Goal: Task Accomplishment & Management: Manage account settings

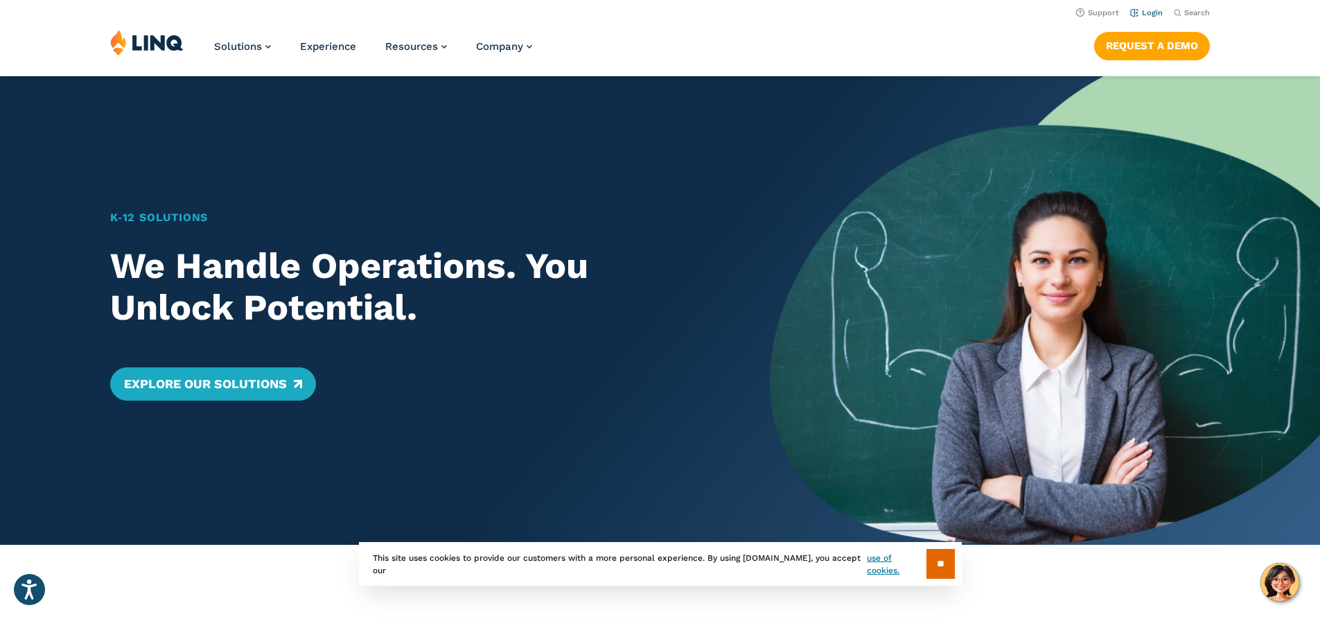
click at [1130, 7] on li "Login" at bounding box center [1146, 11] width 33 height 15
click at [1132, 12] on link "Login" at bounding box center [1146, 12] width 33 height 9
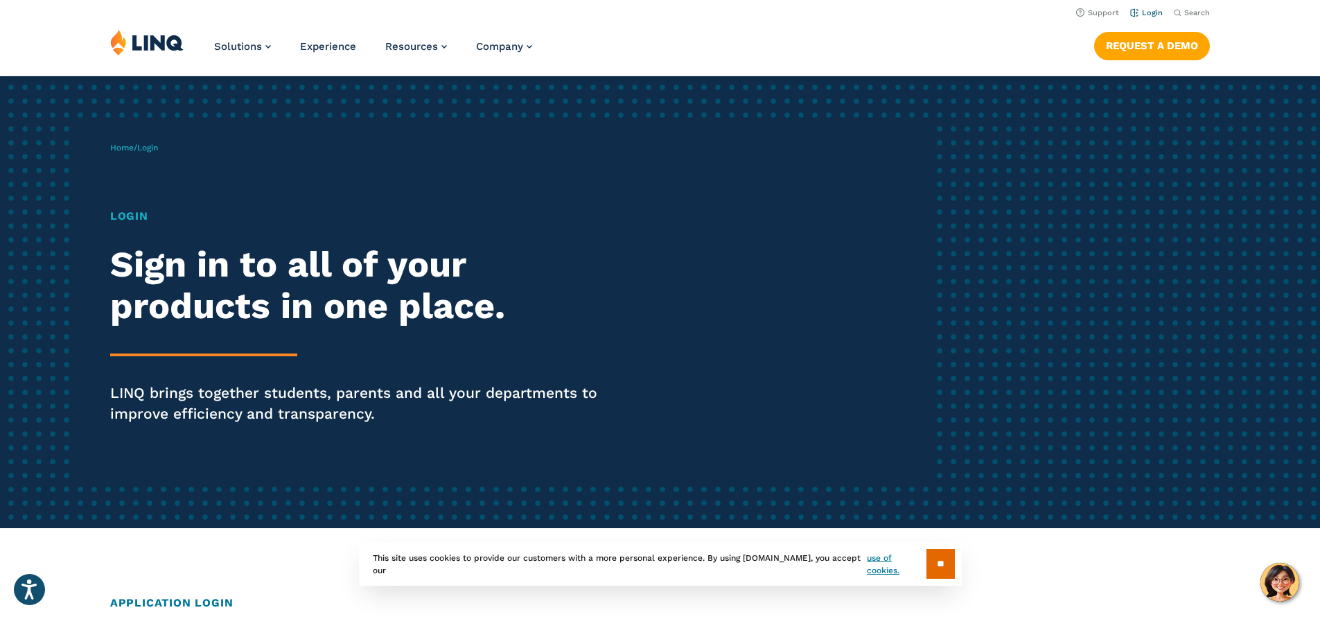
click at [1146, 8] on link "Login" at bounding box center [1146, 12] width 33 height 9
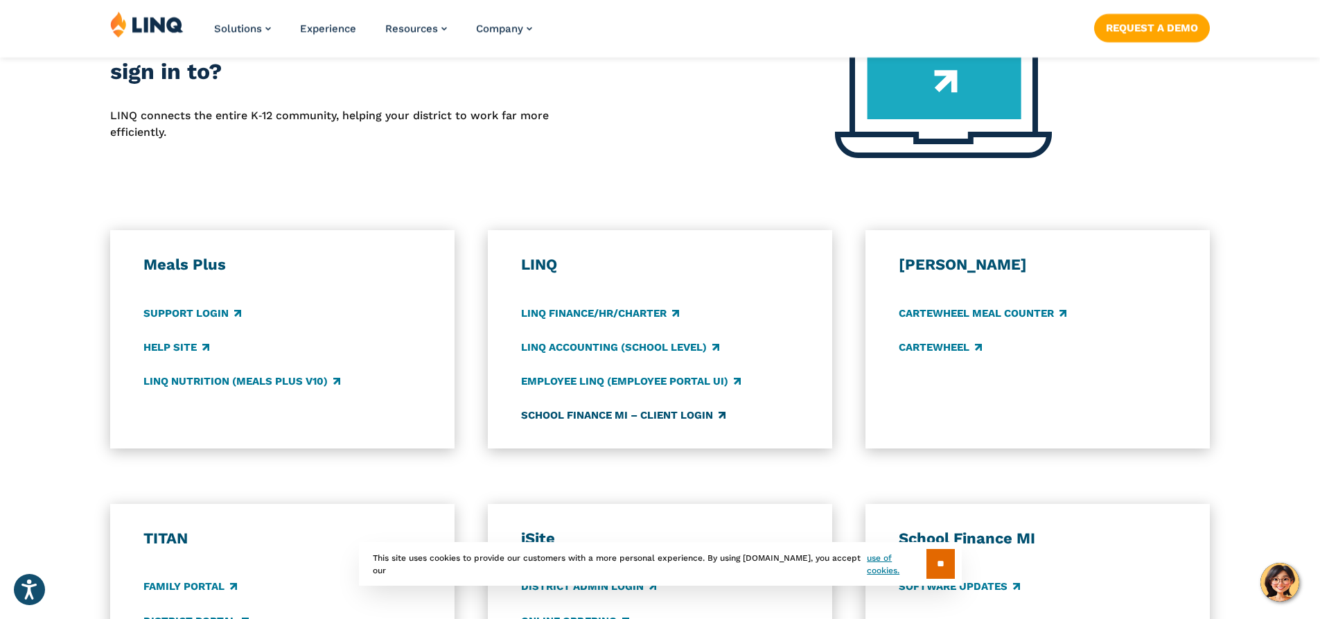
scroll to position [624, 0]
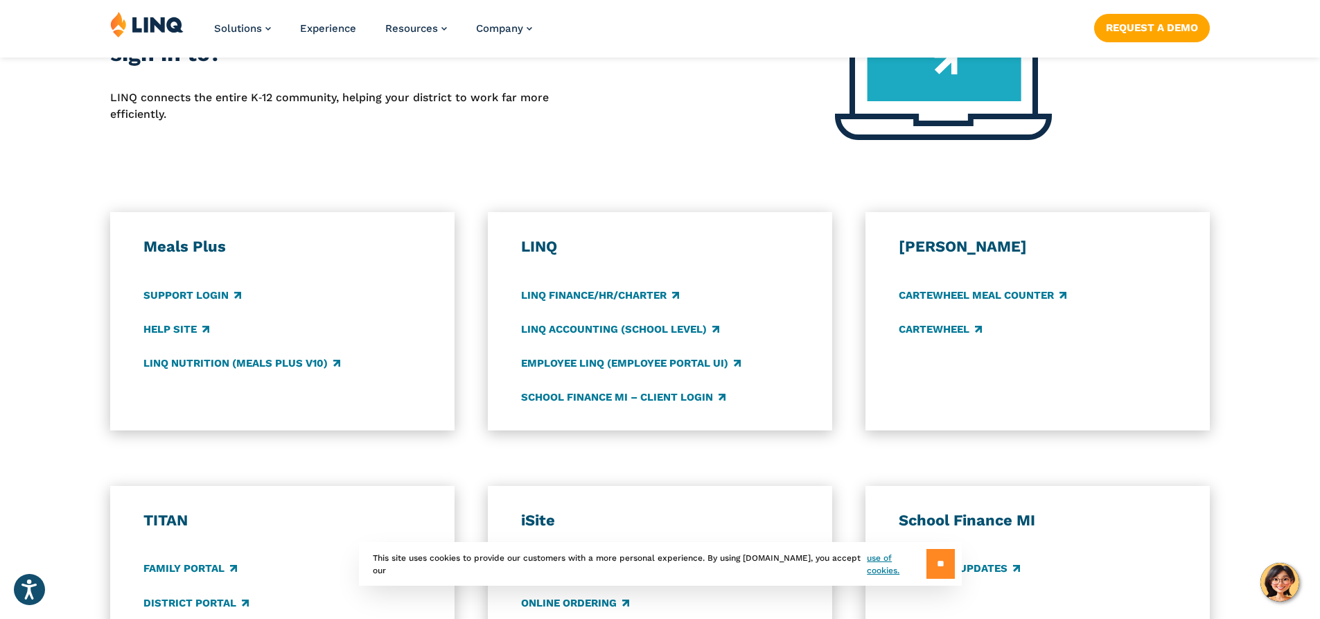
click at [945, 556] on input "**" at bounding box center [941, 564] width 28 height 30
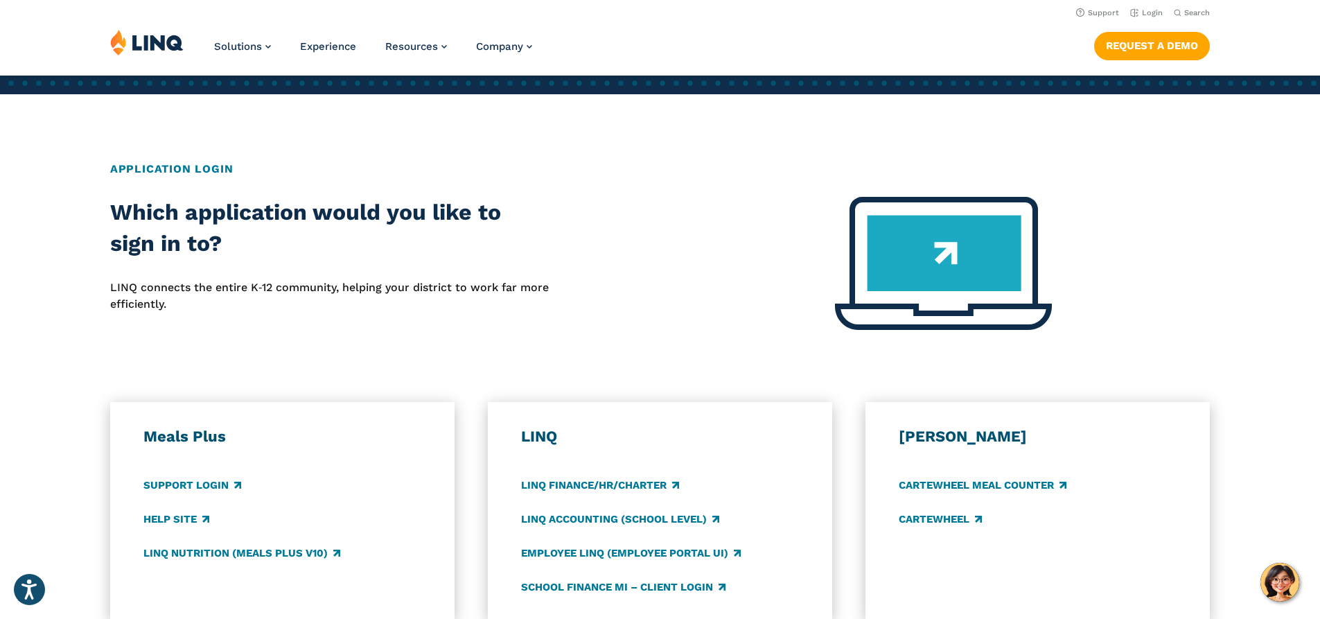
scroll to position [277, 0]
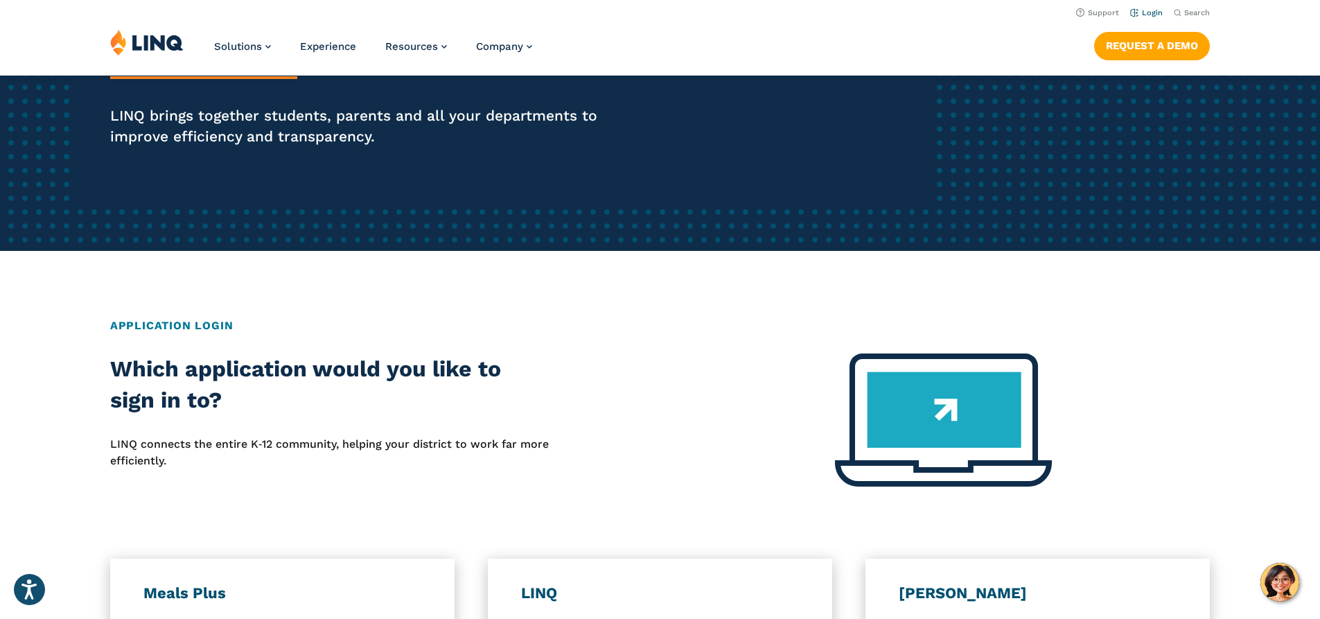
click at [1136, 14] on link "Login" at bounding box center [1146, 12] width 33 height 9
